Goal: Information Seeking & Learning: Check status

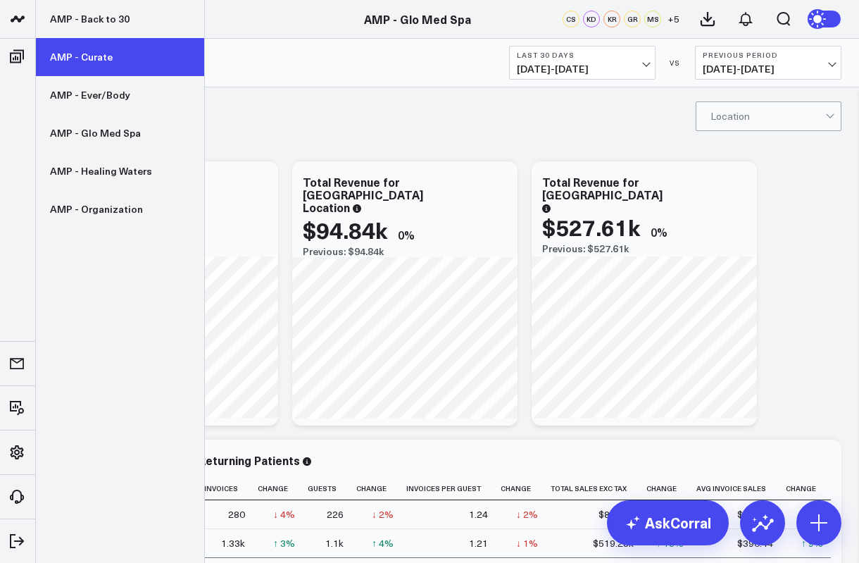
click at [87, 54] on link "AMP - Curate" at bounding box center [120, 57] width 168 height 38
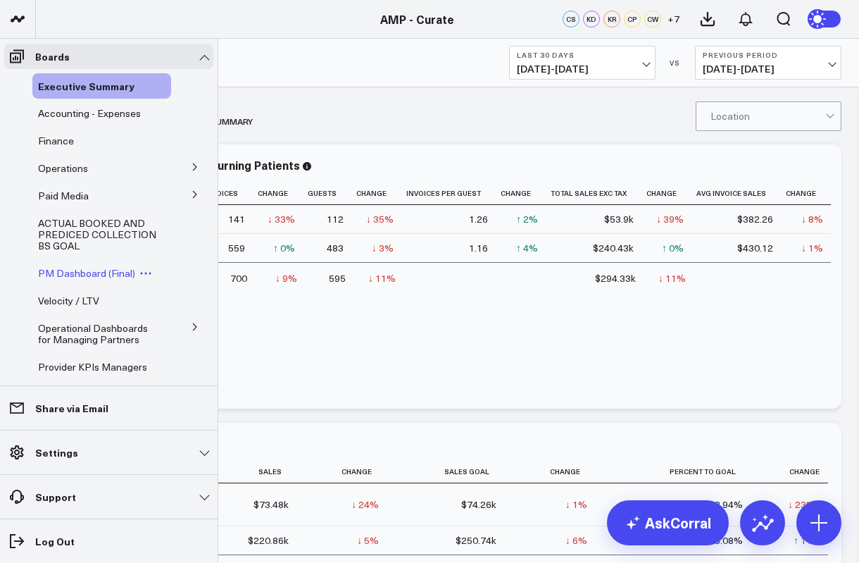
click at [77, 277] on span "PM Dashboard (Final)" at bounding box center [86, 272] width 97 height 13
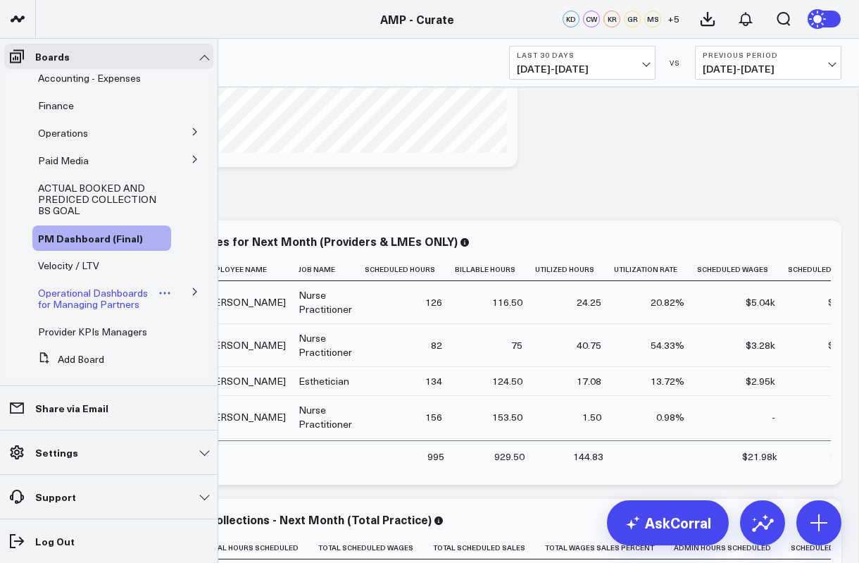
scroll to position [39, 0]
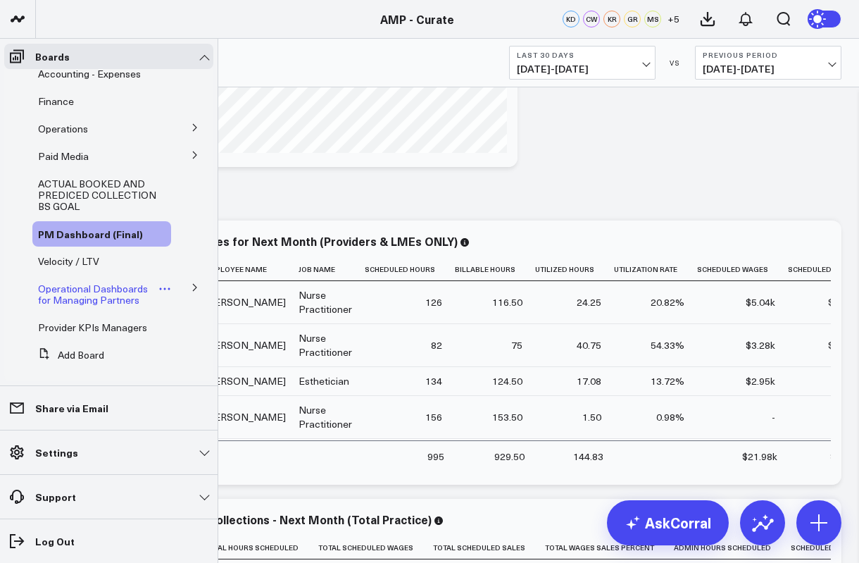
click at [73, 334] on span "Provider KPIs Managers" at bounding box center [92, 327] width 109 height 13
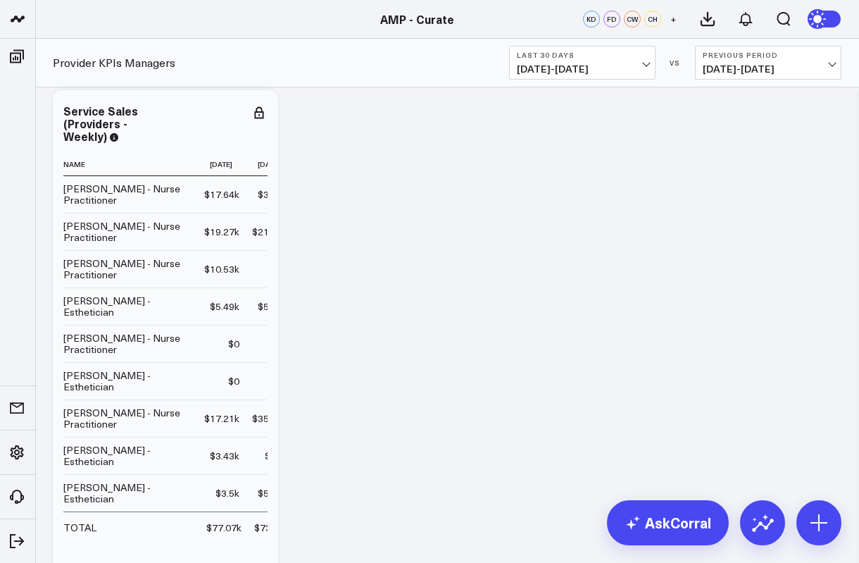
scroll to position [55, 0]
click at [613, 66] on span "07/13/25 - 08/11/25" at bounding box center [582, 68] width 131 height 11
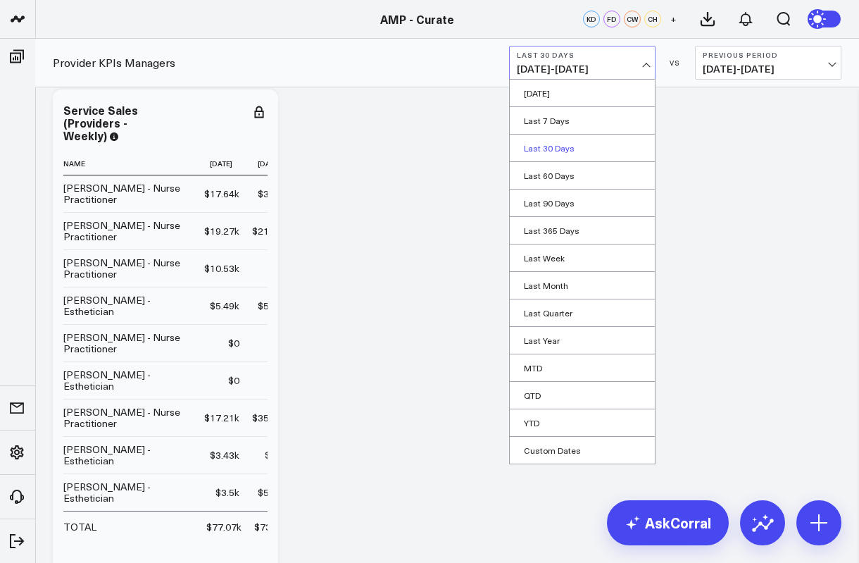
click at [561, 140] on link "Last 30 Days" at bounding box center [582, 148] width 145 height 27
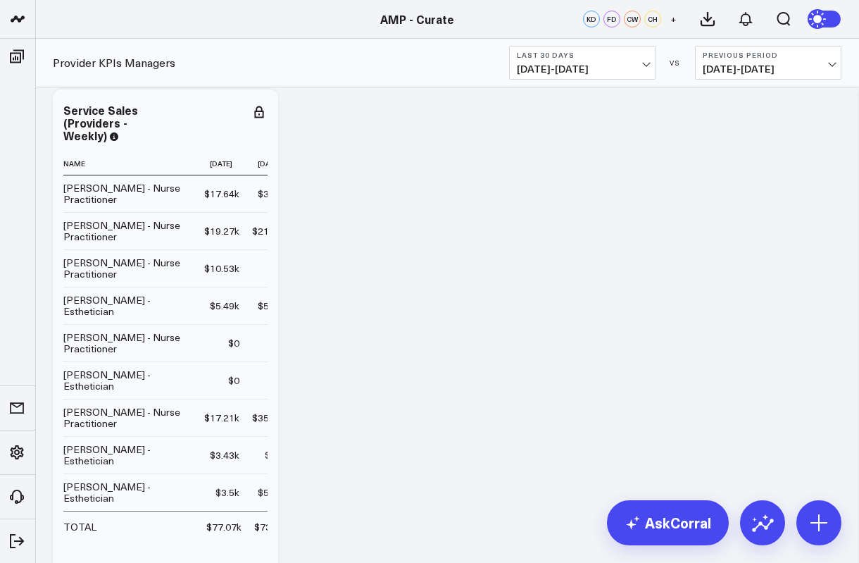
click at [791, 66] on span "06/13/25 - 07/12/25" at bounding box center [768, 68] width 131 height 11
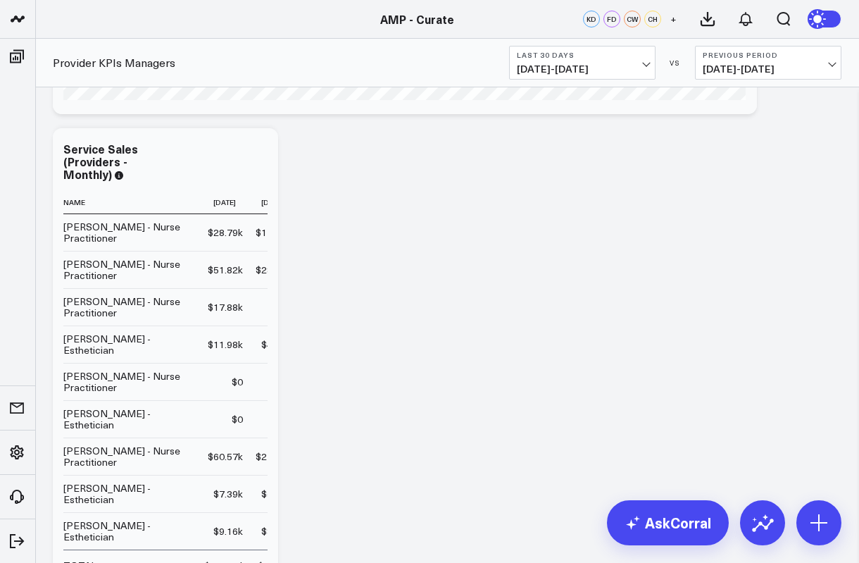
scroll to position [1131, 0]
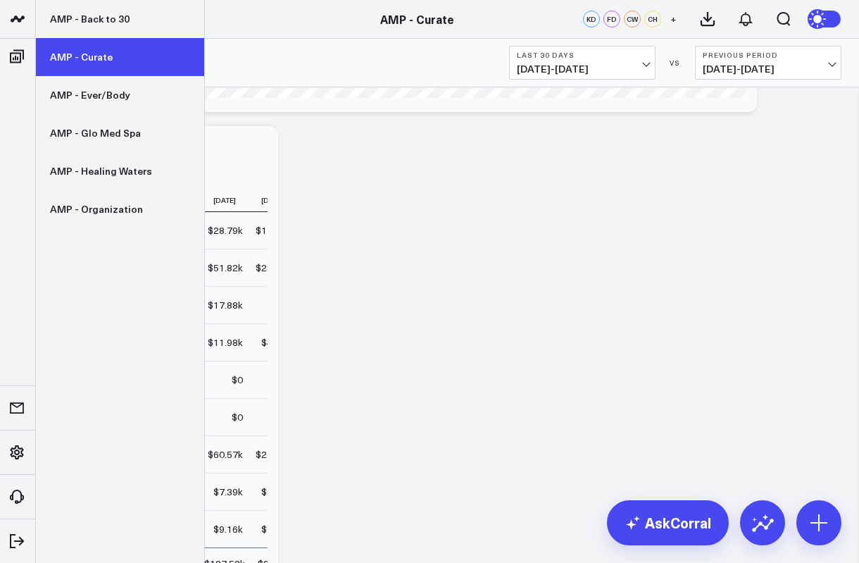
click at [94, 58] on link "AMP - Curate" at bounding box center [120, 57] width 168 height 38
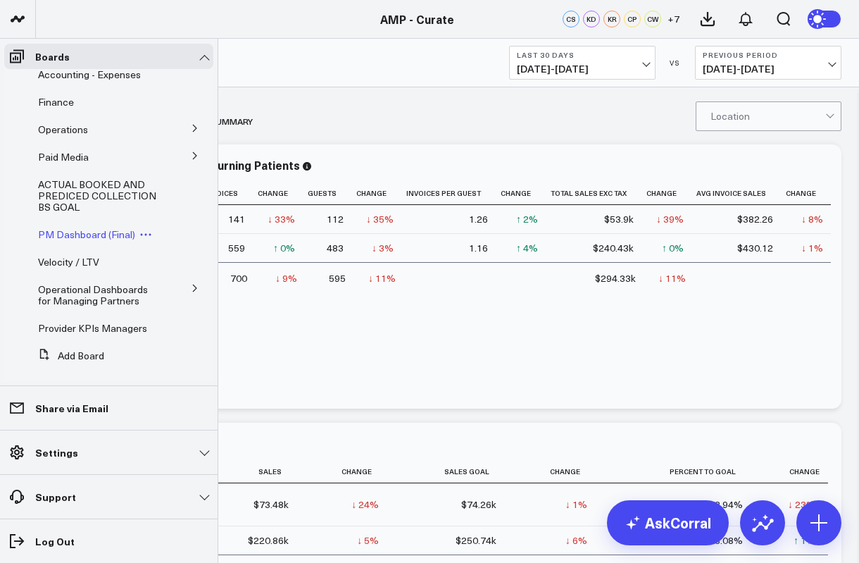
scroll to position [44, 0]
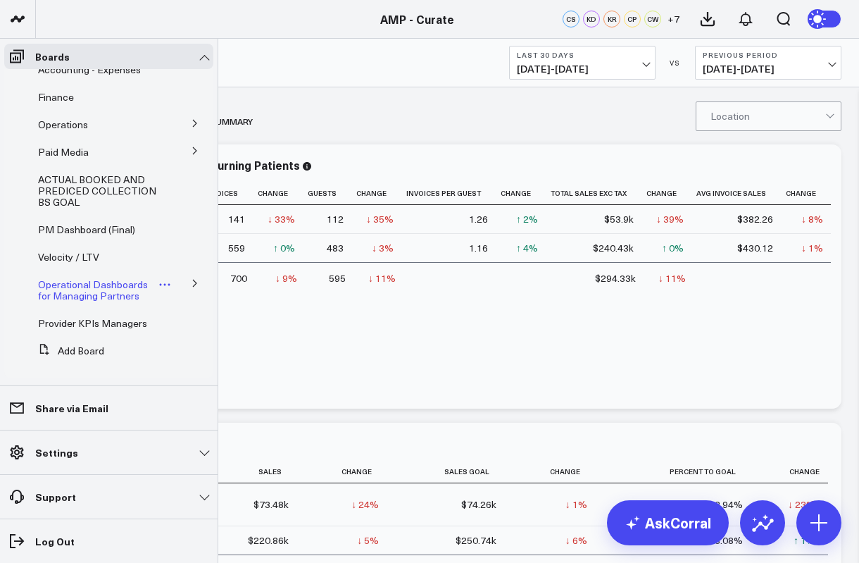
click at [119, 280] on span "Operational Dashboards for Managing Partners" at bounding box center [93, 290] width 110 height 25
click at [191, 283] on icon at bounding box center [195, 283] width 8 height 8
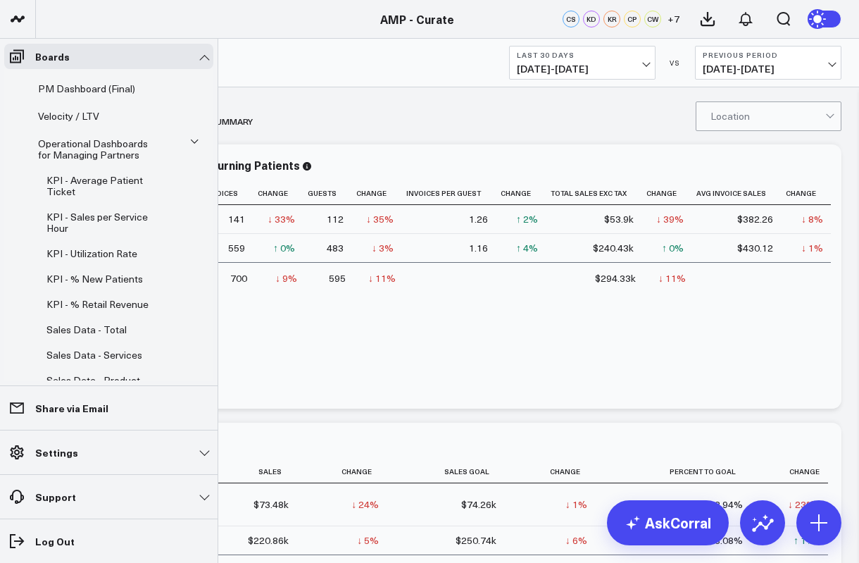
scroll to position [182, 0]
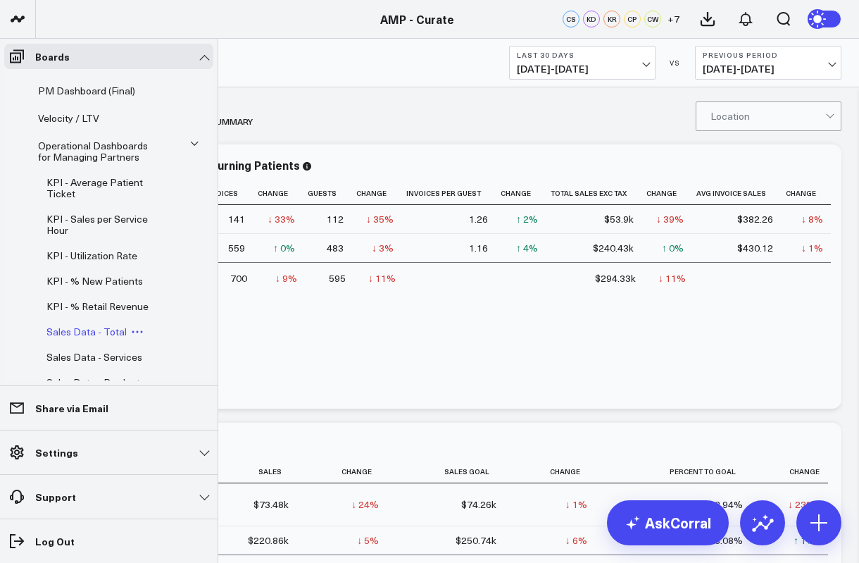
click at [79, 338] on span "Sales Data - Total" at bounding box center [86, 331] width 80 height 13
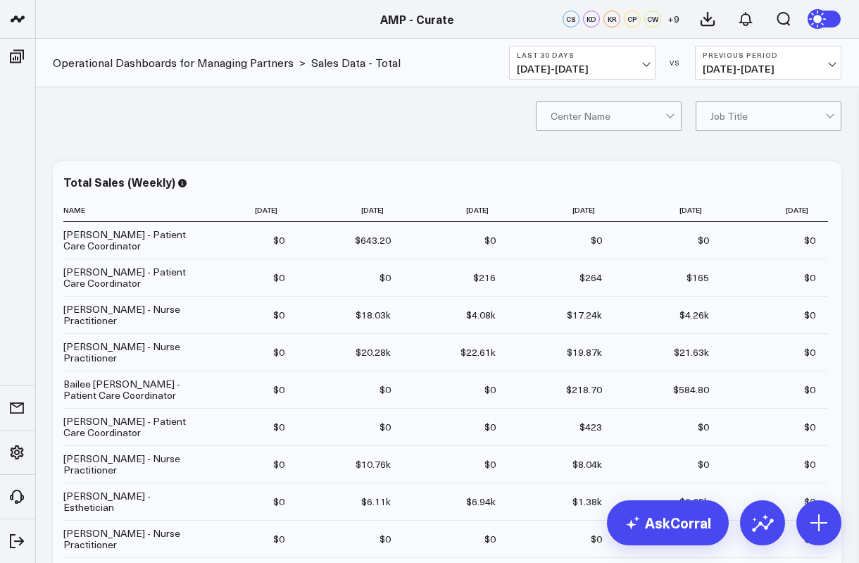
click at [654, 120] on div at bounding box center [608, 116] width 115 height 28
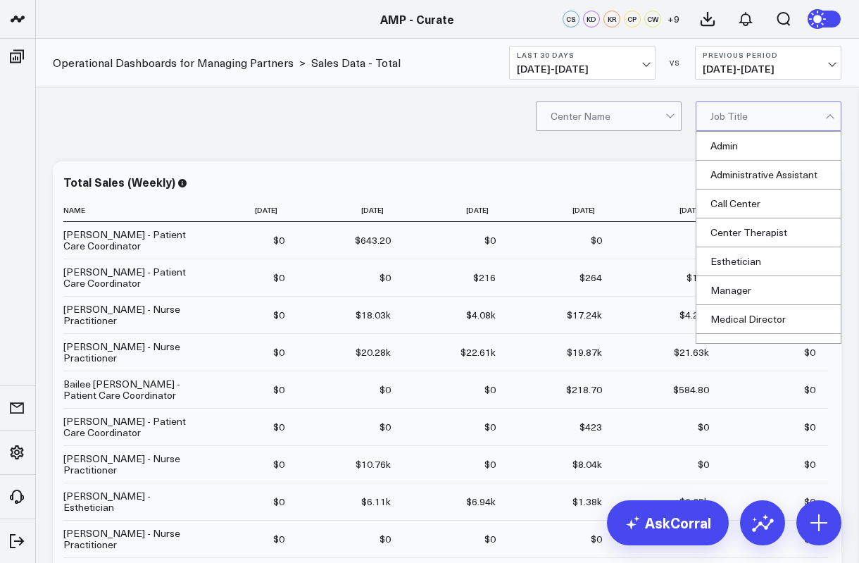
click at [750, 120] on div at bounding box center [768, 116] width 115 height 28
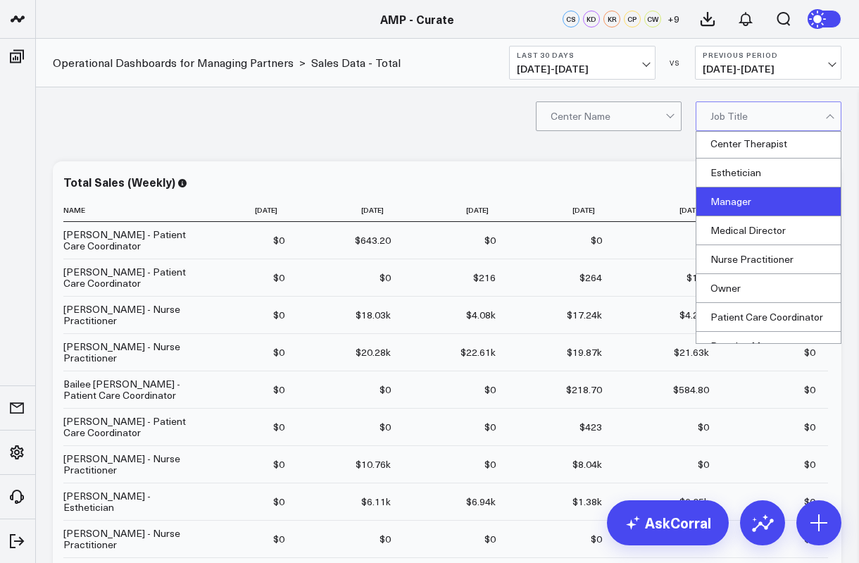
scroll to position [97, 0]
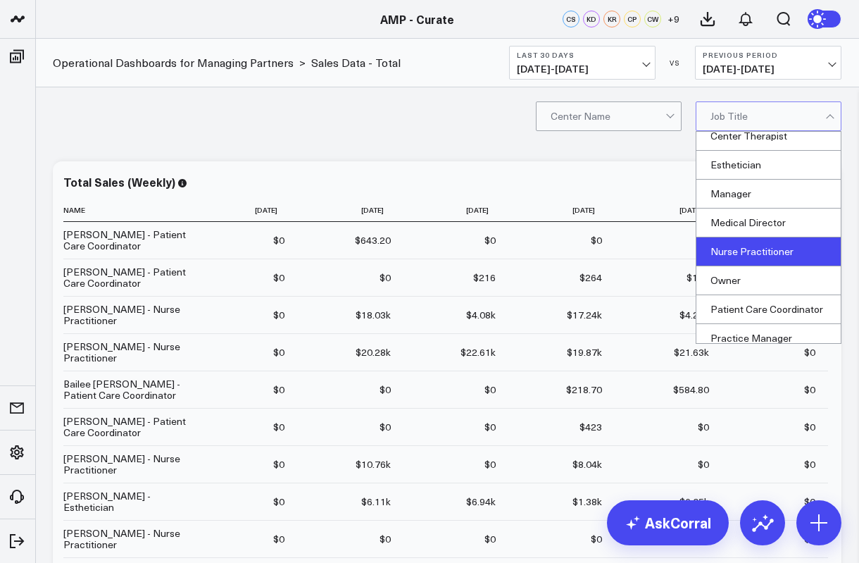
click at [718, 246] on div "Nurse Practitioner" at bounding box center [769, 251] width 144 height 29
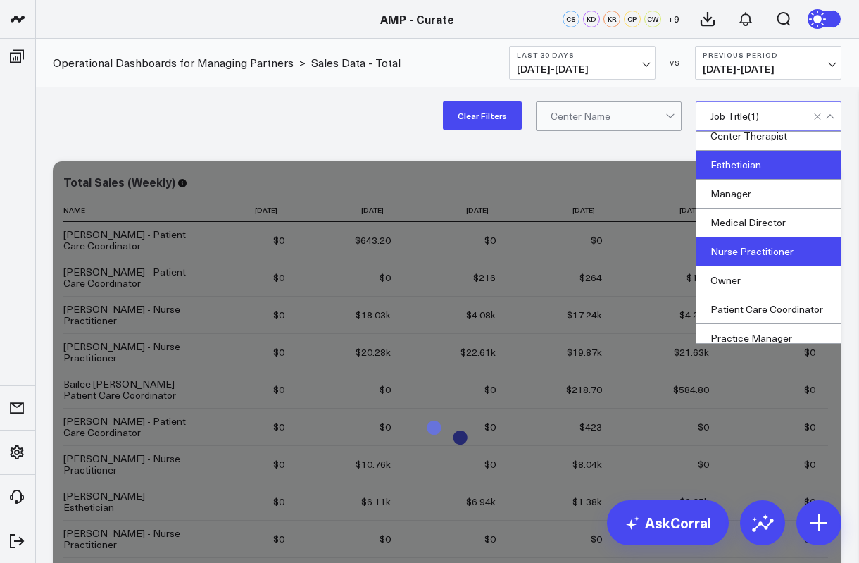
click at [724, 163] on div "Esthetician" at bounding box center [769, 165] width 144 height 29
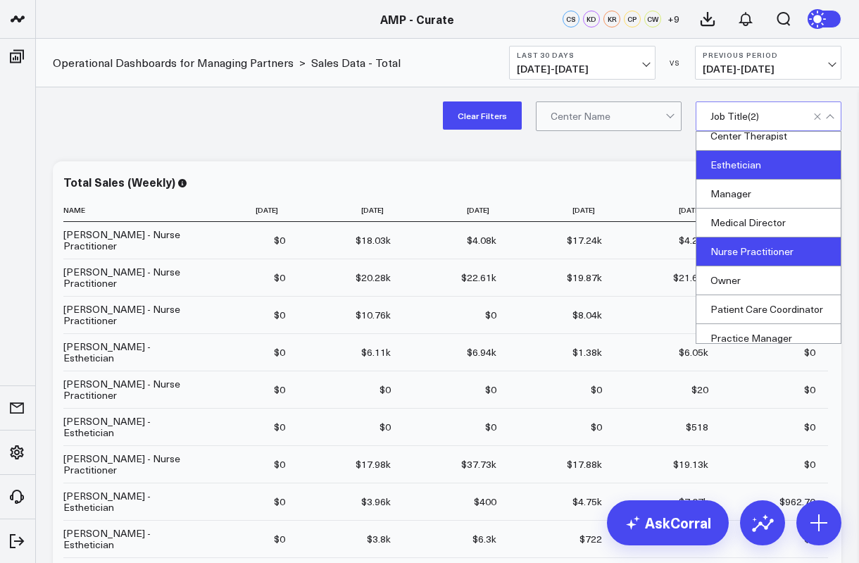
click at [383, 132] on div "Clear Filters Center Name option Esthetician, selected. Esthetician selected, 5…" at bounding box center [447, 115] width 824 height 56
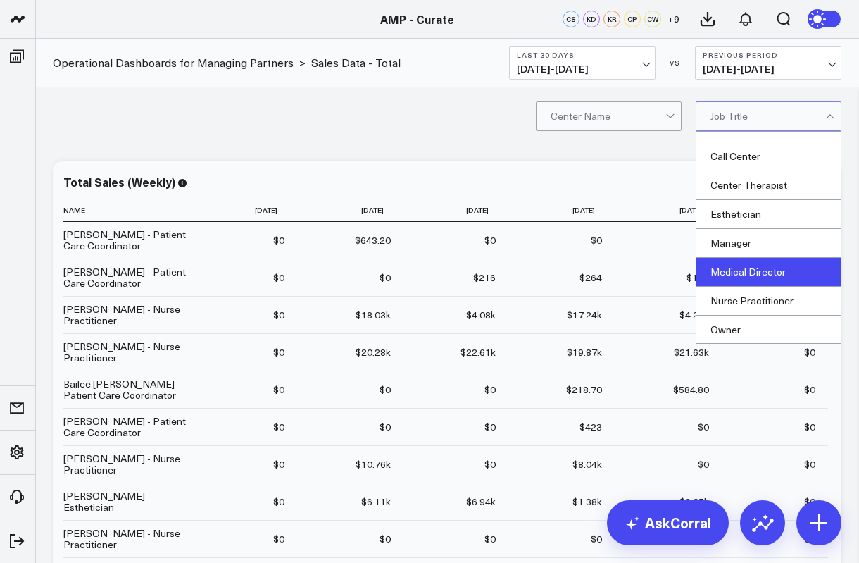
scroll to position [105, 0]
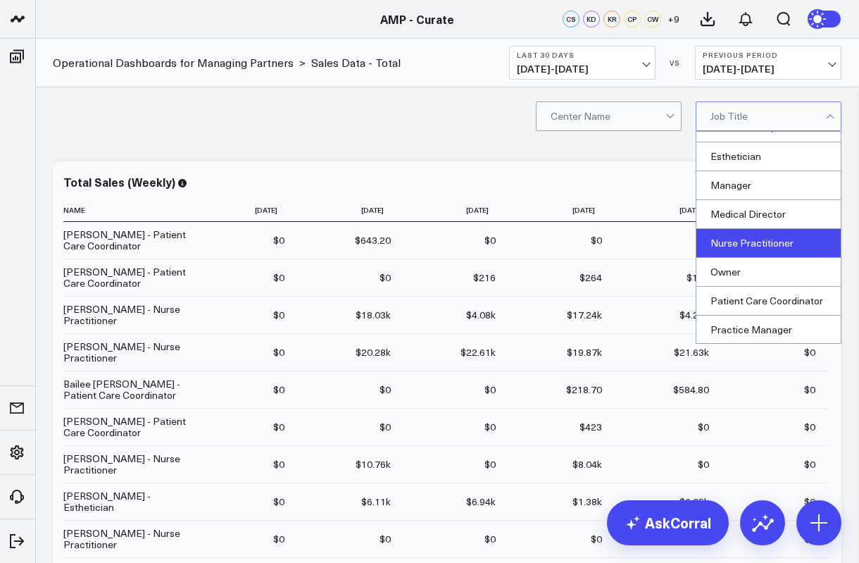
click at [767, 238] on div "Nurse Practitioner" at bounding box center [769, 243] width 144 height 29
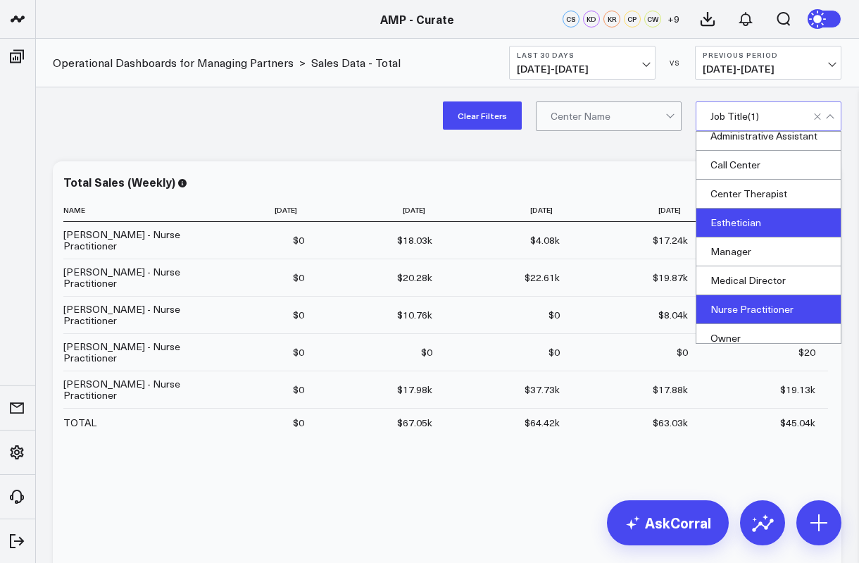
scroll to position [37, 0]
click at [749, 217] on div "Esthetician" at bounding box center [769, 224] width 144 height 29
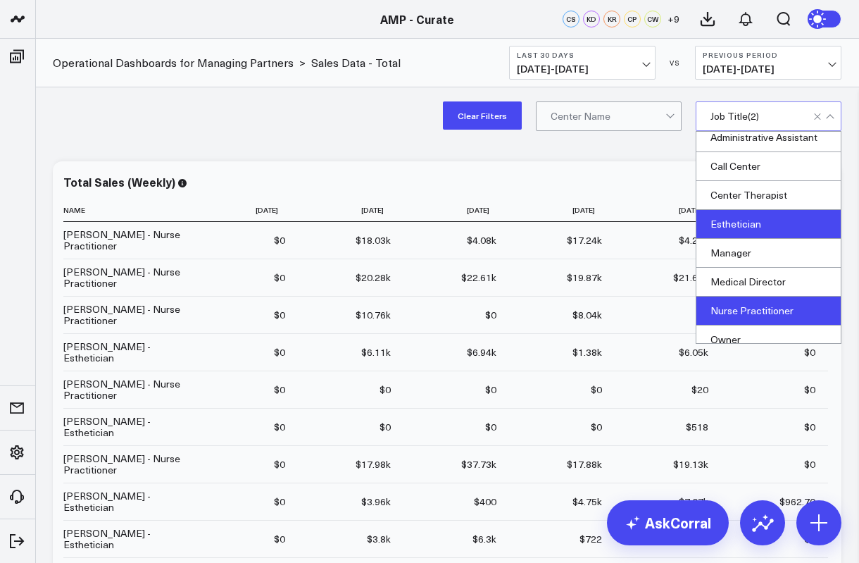
click at [327, 125] on div "Clear Filters Center Name option Esthetician, selected. Center Therapist, 4 of …" at bounding box center [447, 115] width 824 height 56
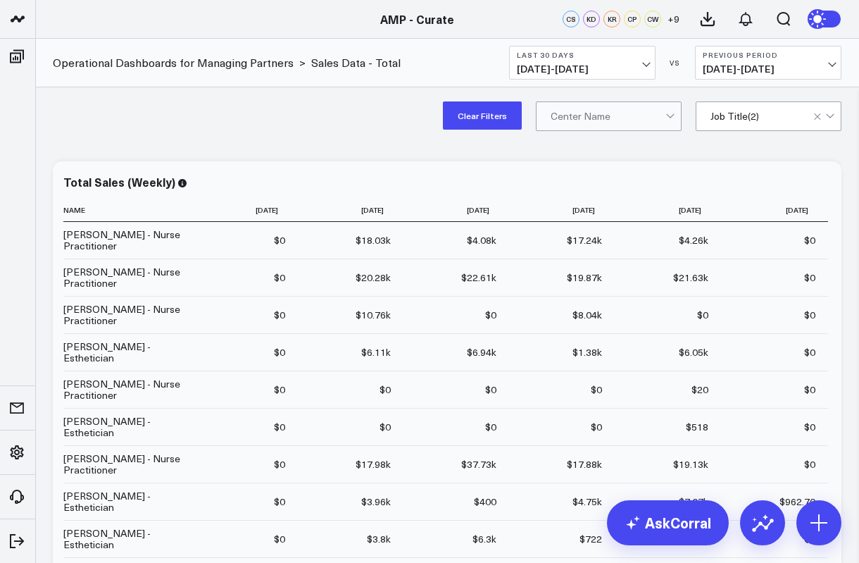
click at [832, 116] on div at bounding box center [826, 116] width 24 height 28
click at [644, 66] on span "07/13/25 - 08/11/25" at bounding box center [582, 68] width 131 height 11
click at [340, 115] on div "Clear Filters Center Name Job Title ( 2 )" at bounding box center [447, 115] width 824 height 56
click at [643, 60] on button "Last 30 Days 07/13/25 - 08/11/25" at bounding box center [582, 63] width 147 height 34
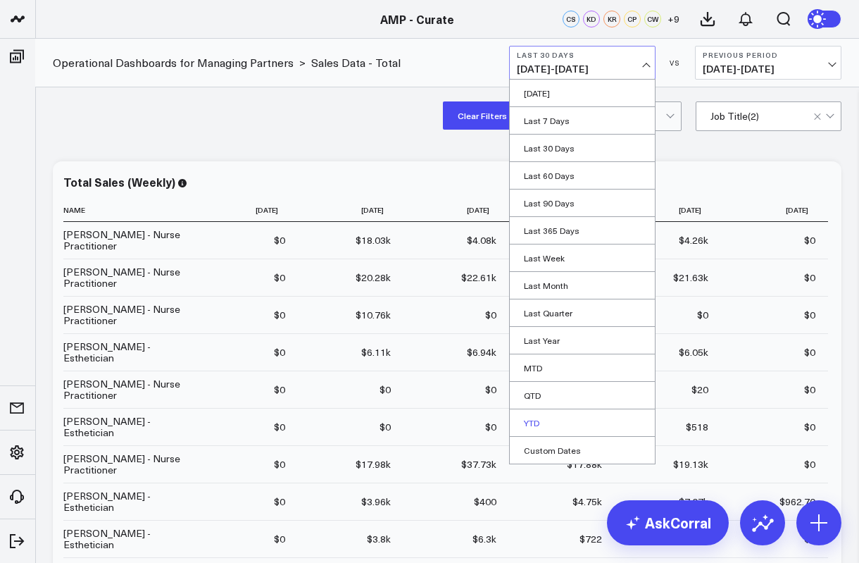
click at [532, 421] on link "YTD" at bounding box center [582, 422] width 145 height 27
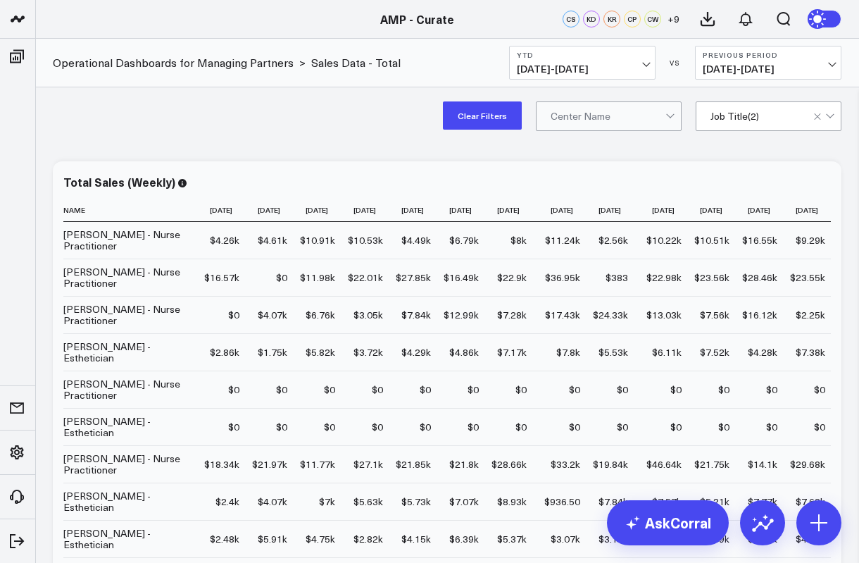
click at [810, 66] on span "05/23/24 - 12/31/24" at bounding box center [768, 68] width 131 height 11
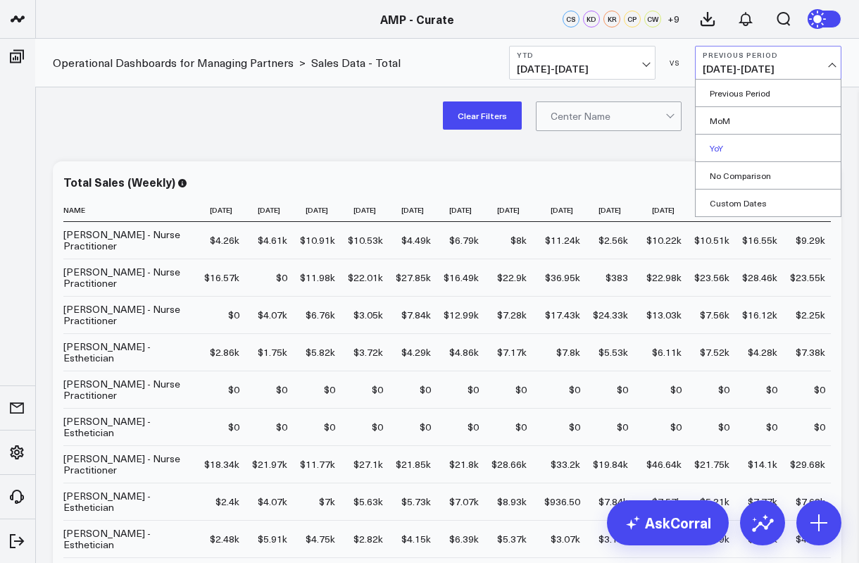
click at [738, 153] on link "YoY" at bounding box center [768, 148] width 145 height 27
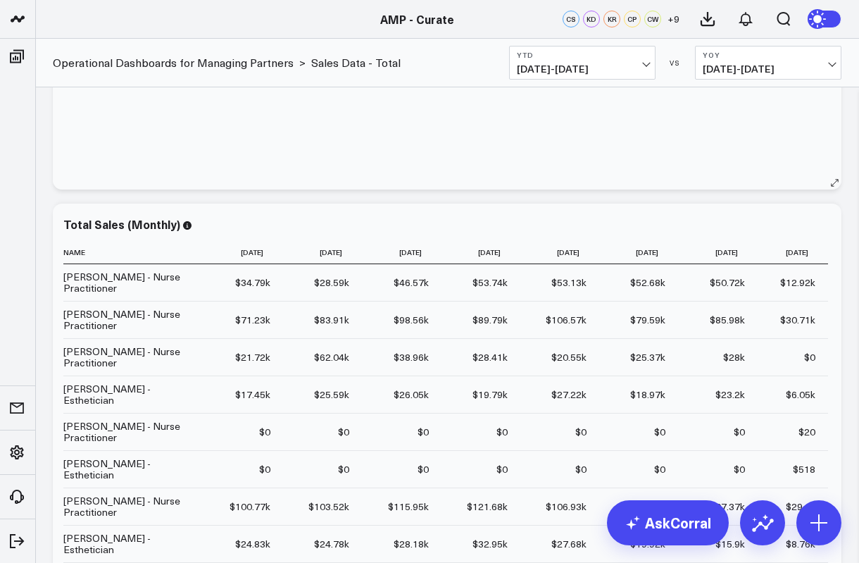
scroll to position [513, 0]
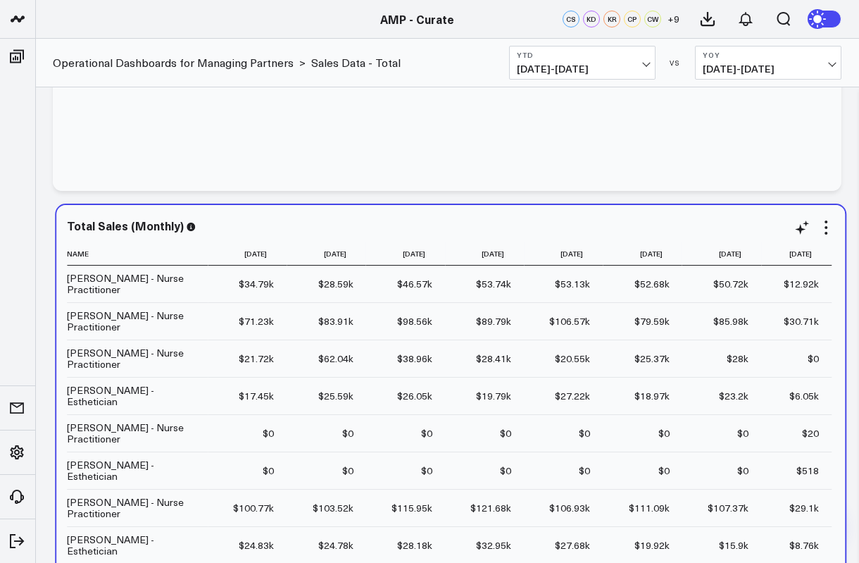
click at [227, 289] on td "$34.79k Previous $505.80" at bounding box center [247, 284] width 79 height 37
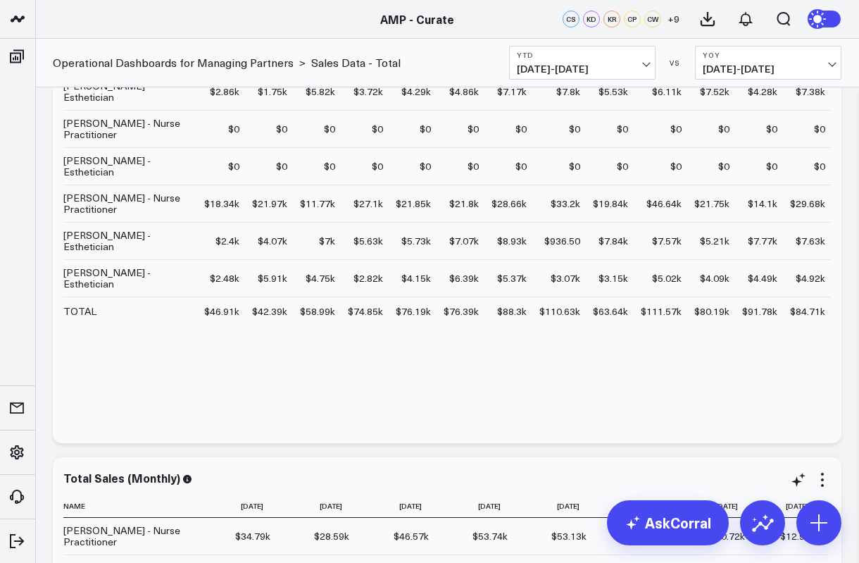
scroll to position [0, 0]
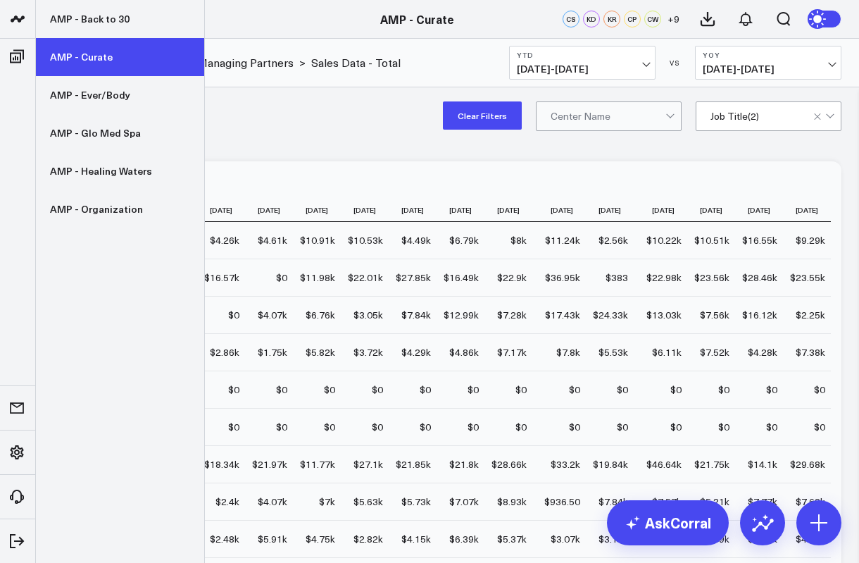
click at [85, 58] on link "AMP - Curate" at bounding box center [120, 57] width 168 height 38
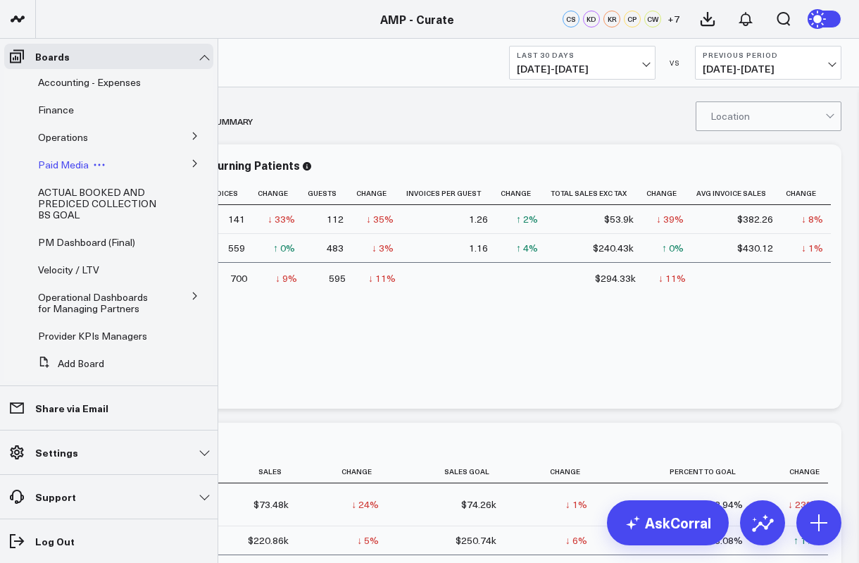
scroll to position [61, 0]
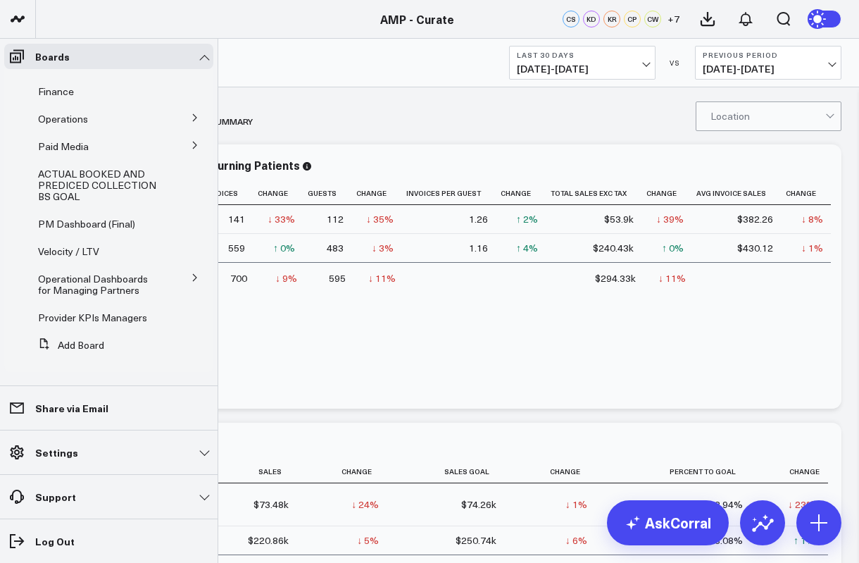
click at [193, 274] on icon at bounding box center [195, 277] width 4 height 7
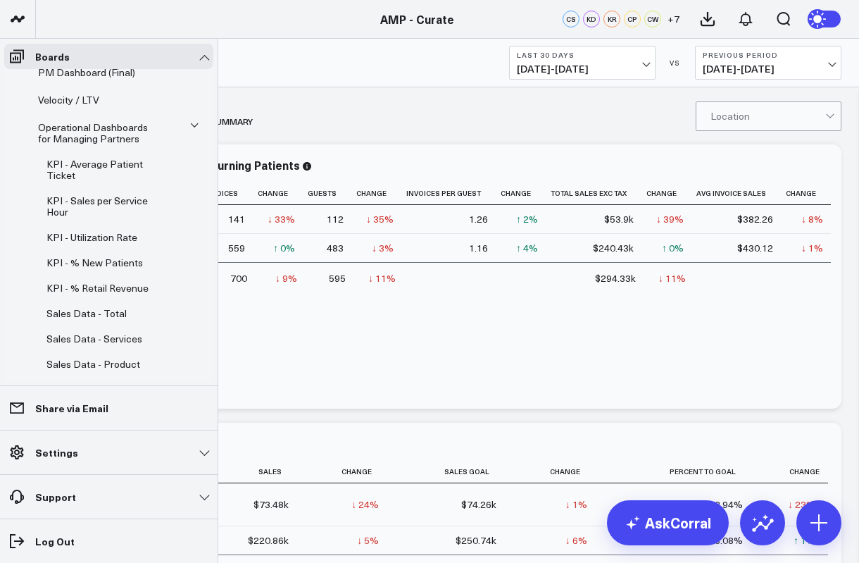
scroll to position [205, 0]
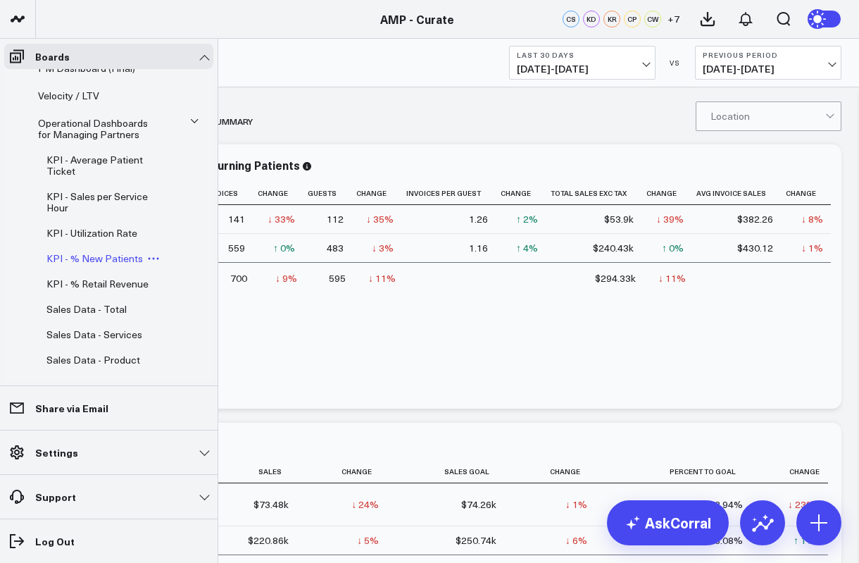
click at [112, 258] on span "KPI - % New Patients" at bounding box center [94, 258] width 97 height 13
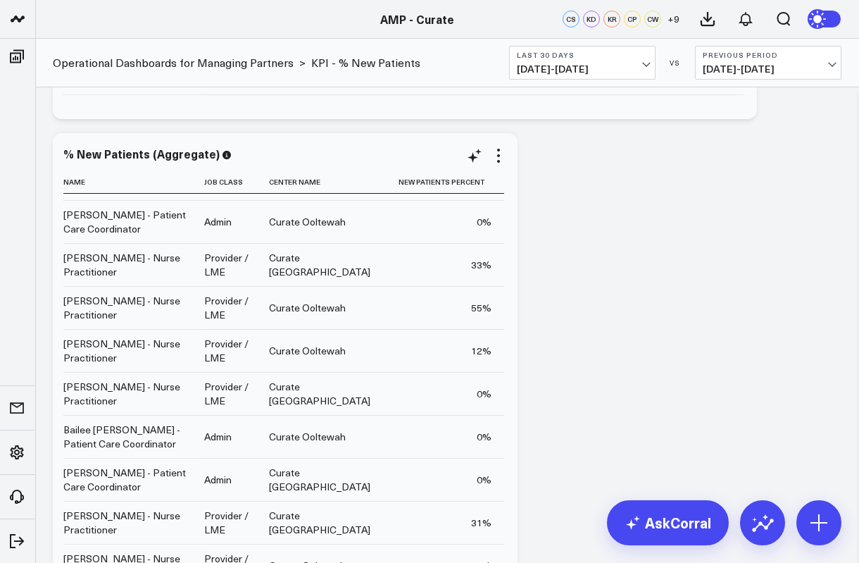
scroll to position [78, 0]
click at [328, 314] on div "Curate Ooltewah" at bounding box center [307, 309] width 77 height 14
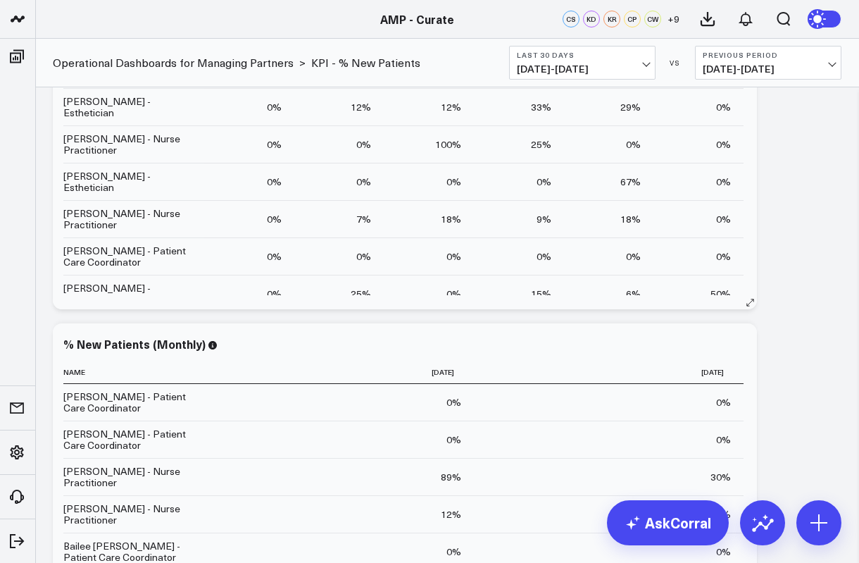
scroll to position [0, 0]
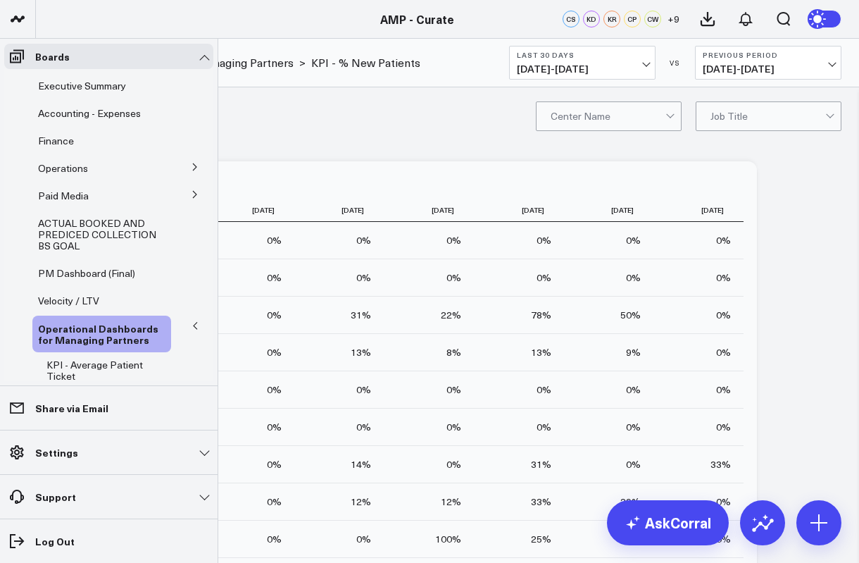
click at [191, 168] on icon at bounding box center [195, 167] width 8 height 8
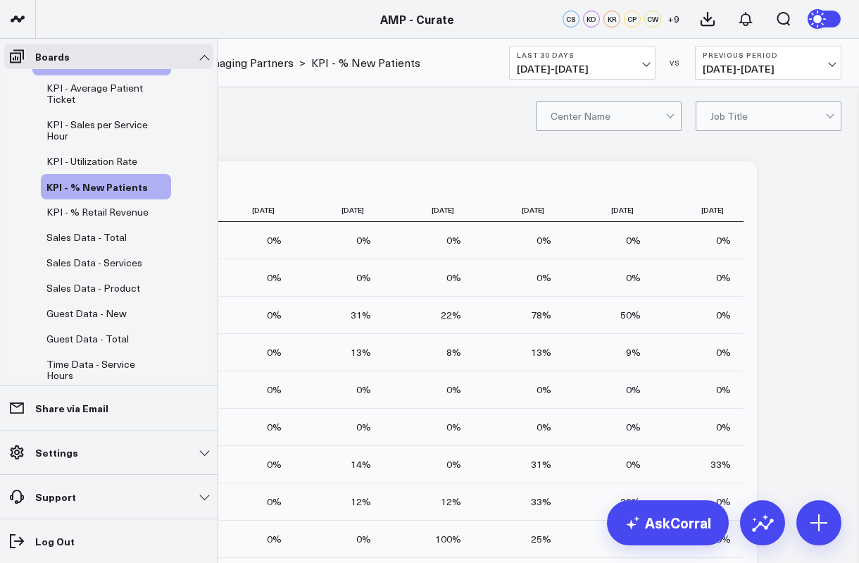
scroll to position [359, 0]
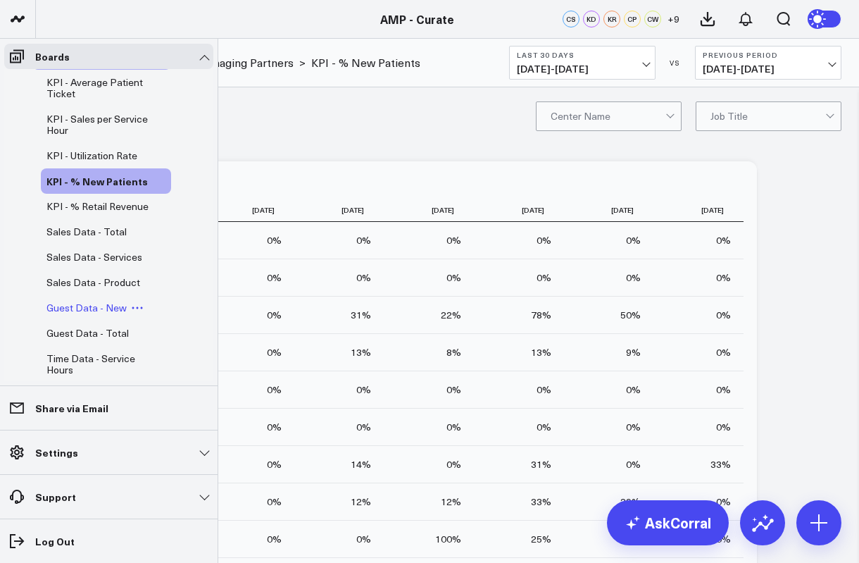
click at [85, 314] on span "Guest Data - New" at bounding box center [86, 307] width 80 height 13
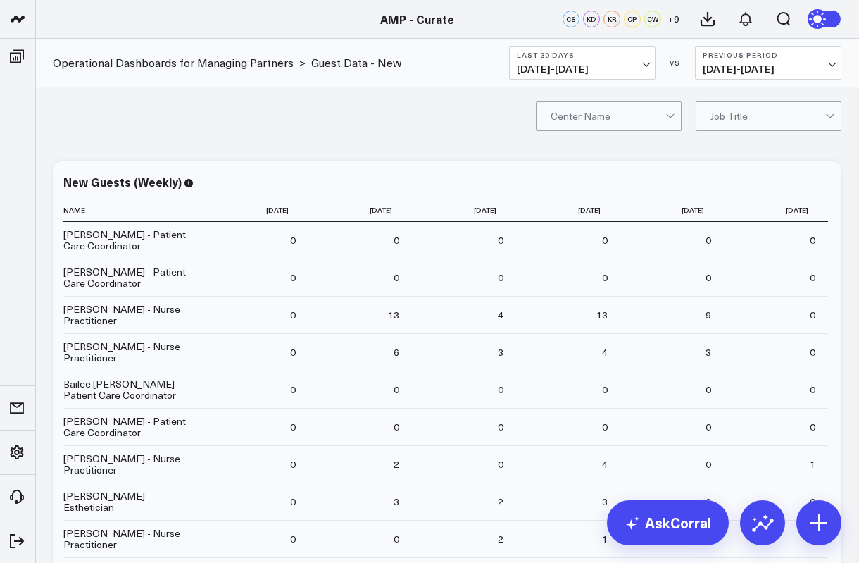
click at [651, 61] on button "Last 30 Days 07/13/25 - 08/11/25" at bounding box center [582, 63] width 147 height 34
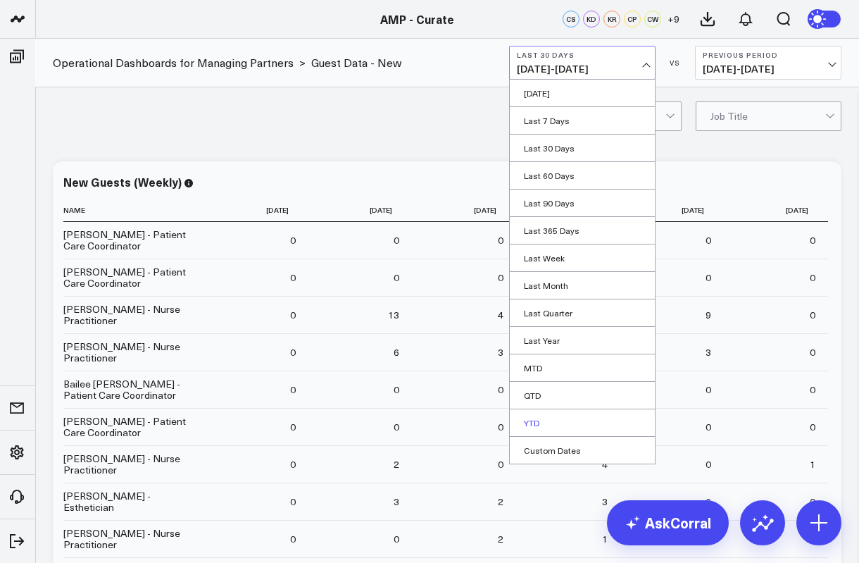
click at [529, 413] on link "YTD" at bounding box center [582, 422] width 145 height 27
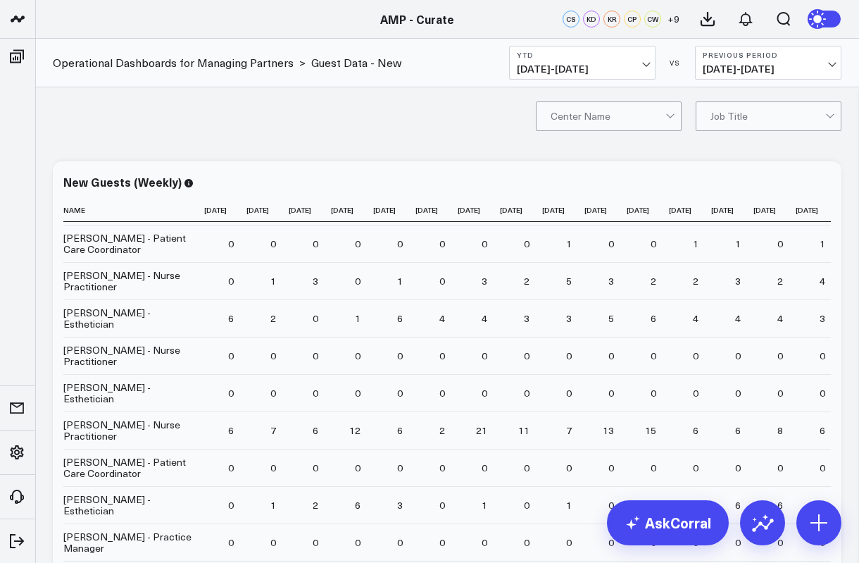
click at [662, 119] on div at bounding box center [608, 116] width 115 height 28
click at [765, 106] on div at bounding box center [768, 116] width 115 height 28
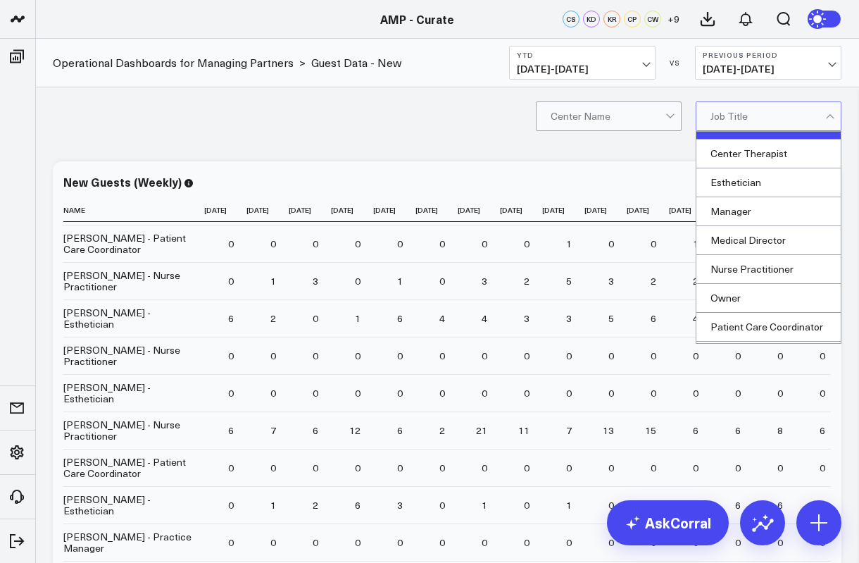
scroll to position [80, 0]
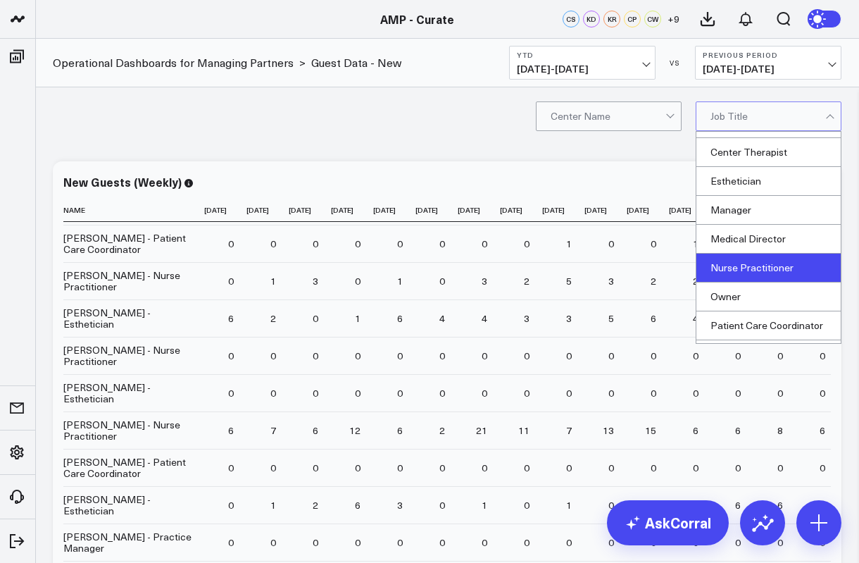
click at [759, 269] on div "Nurse Practitioner" at bounding box center [769, 268] width 144 height 29
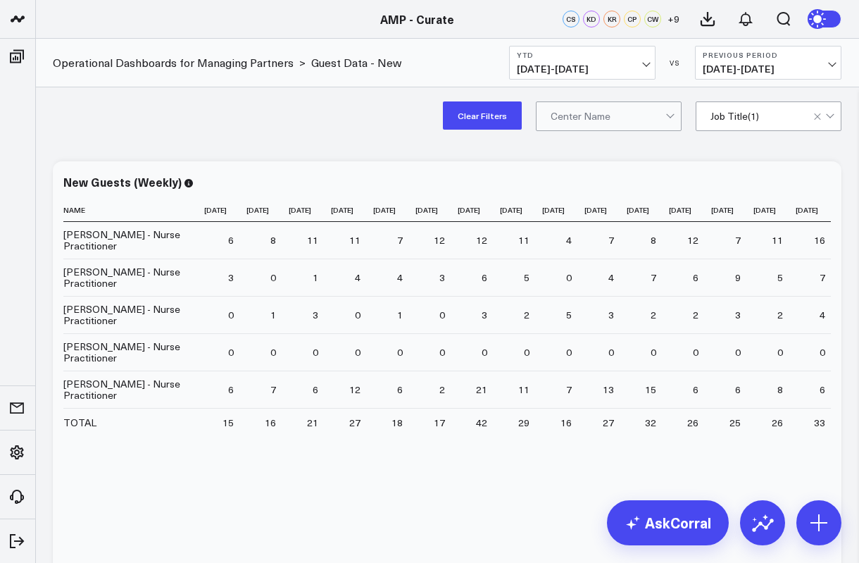
click at [831, 116] on div at bounding box center [830, 115] width 8 height 8
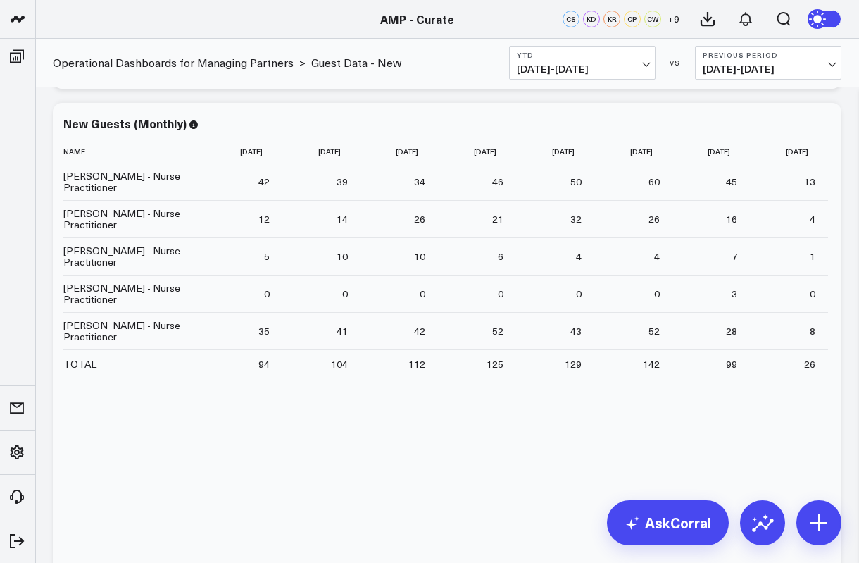
scroll to position [619, 0]
